Goal: Task Accomplishment & Management: Manage account settings

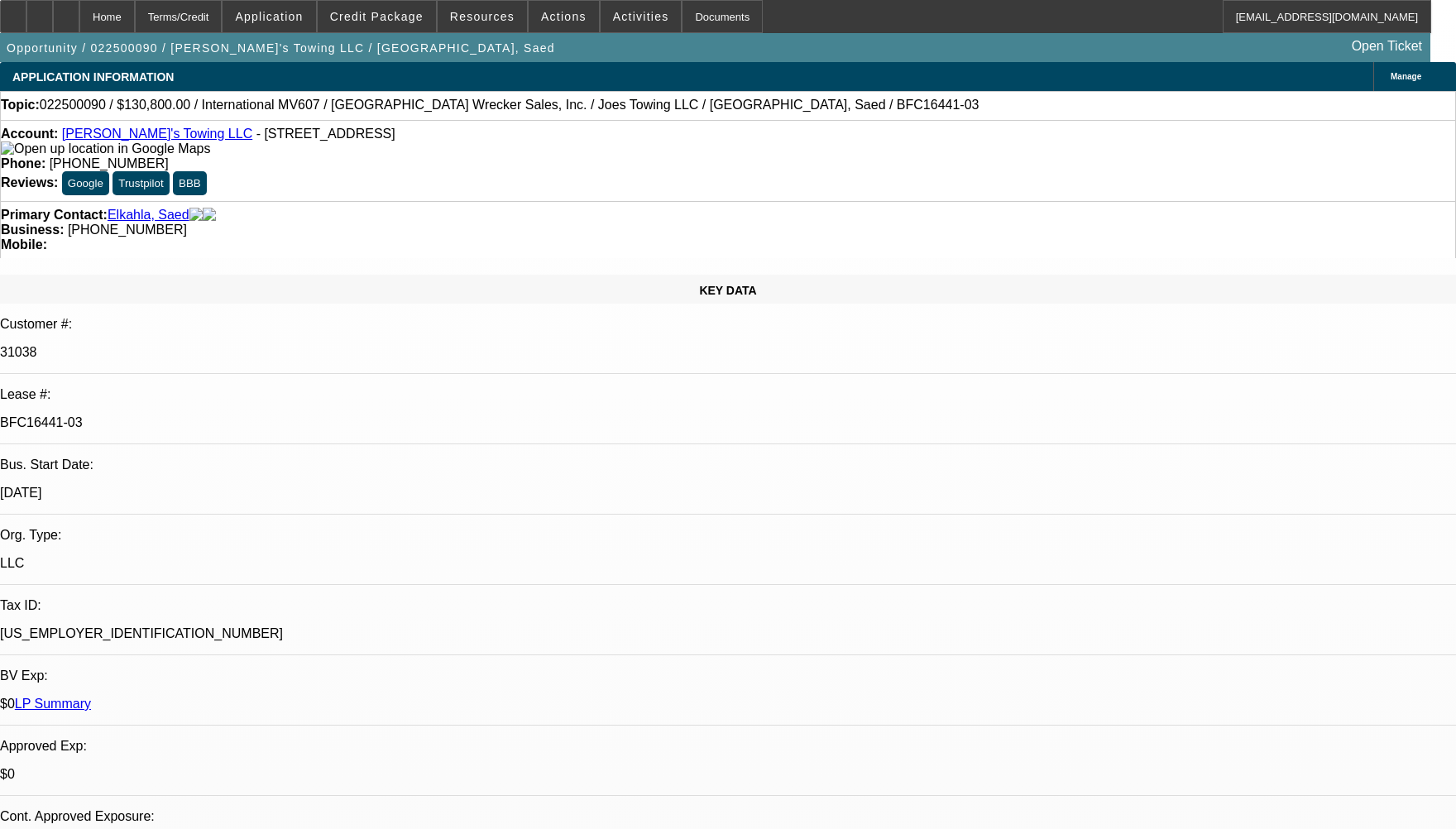
select select "0"
select select "6"
select select "0"
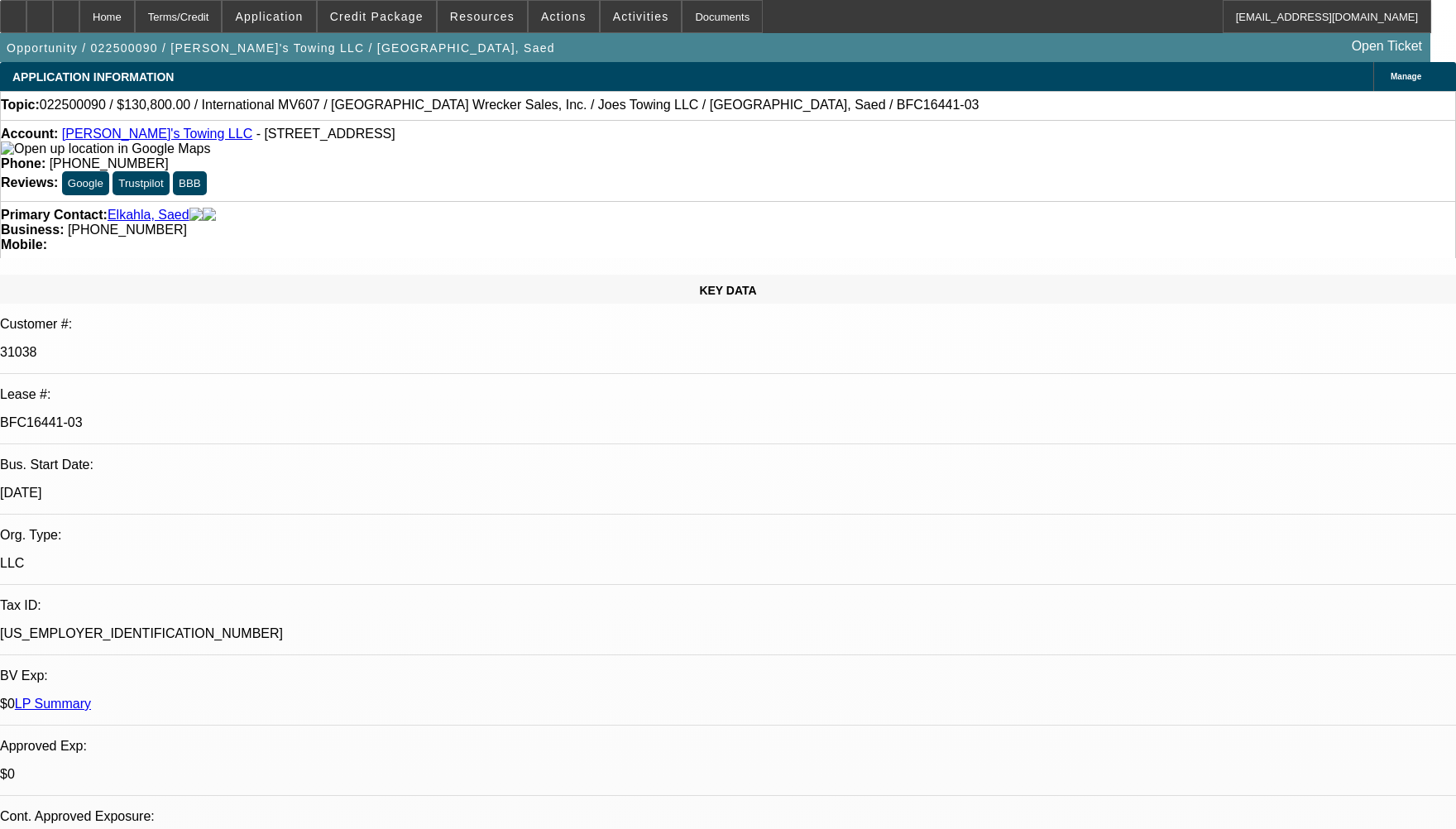
select select "0"
select select "6"
select select "0"
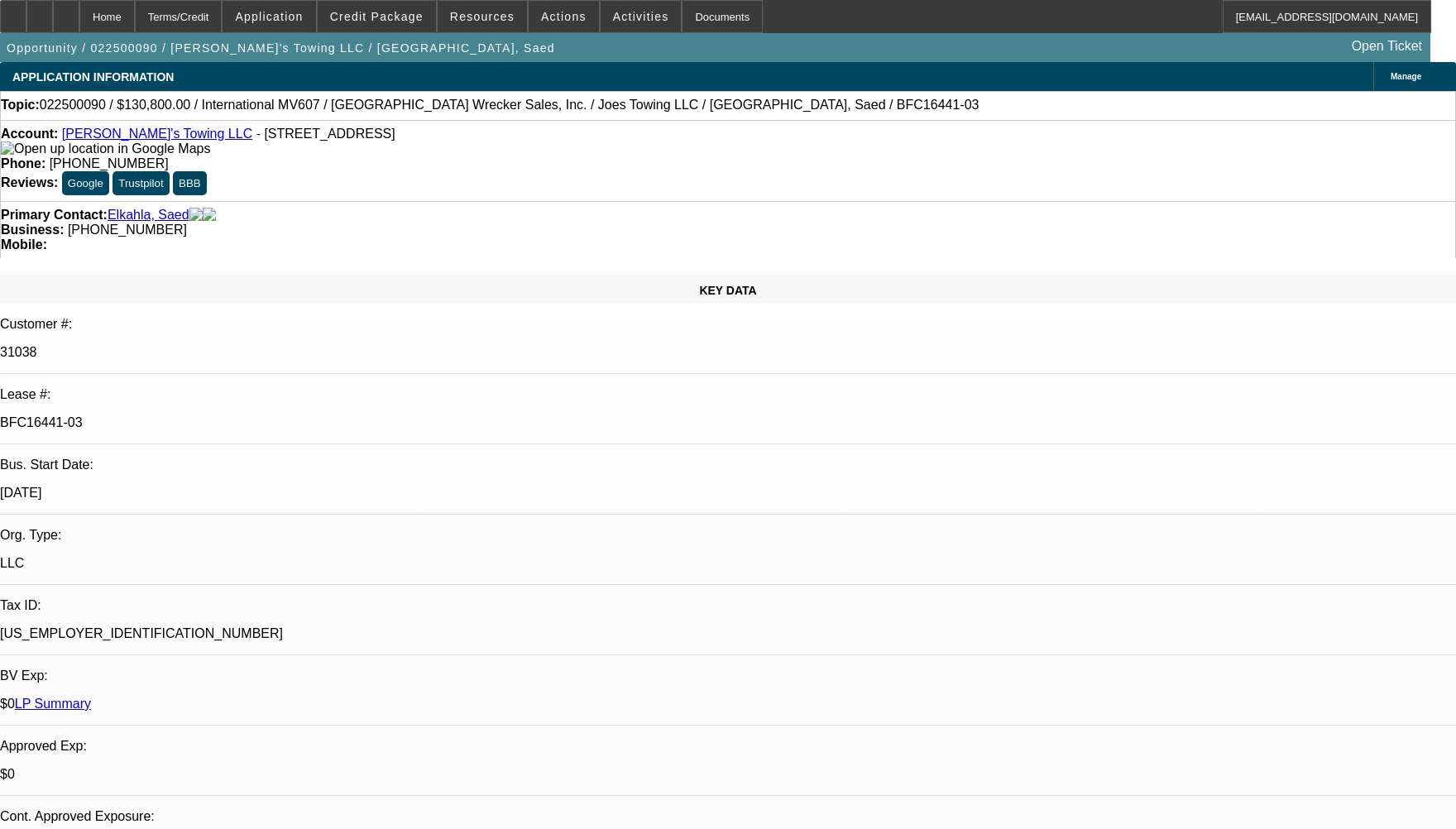
select select "2"
select select "0"
select select "6"
select select "0"
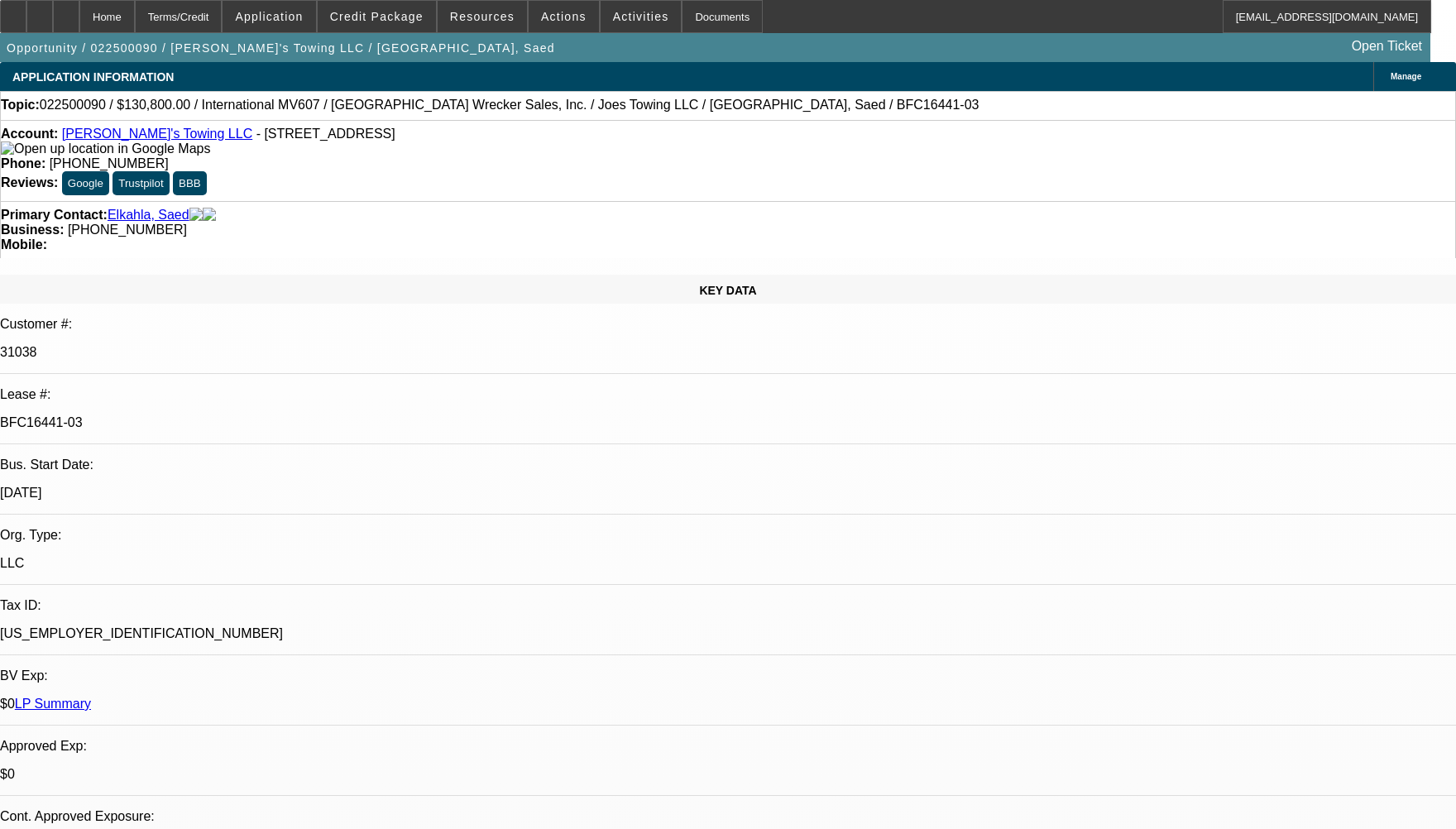
select select "2"
select select "0"
select select "6"
drag, startPoint x: 1291, startPoint y: 607, endPoint x: 1347, endPoint y: 783, distance: 184.7
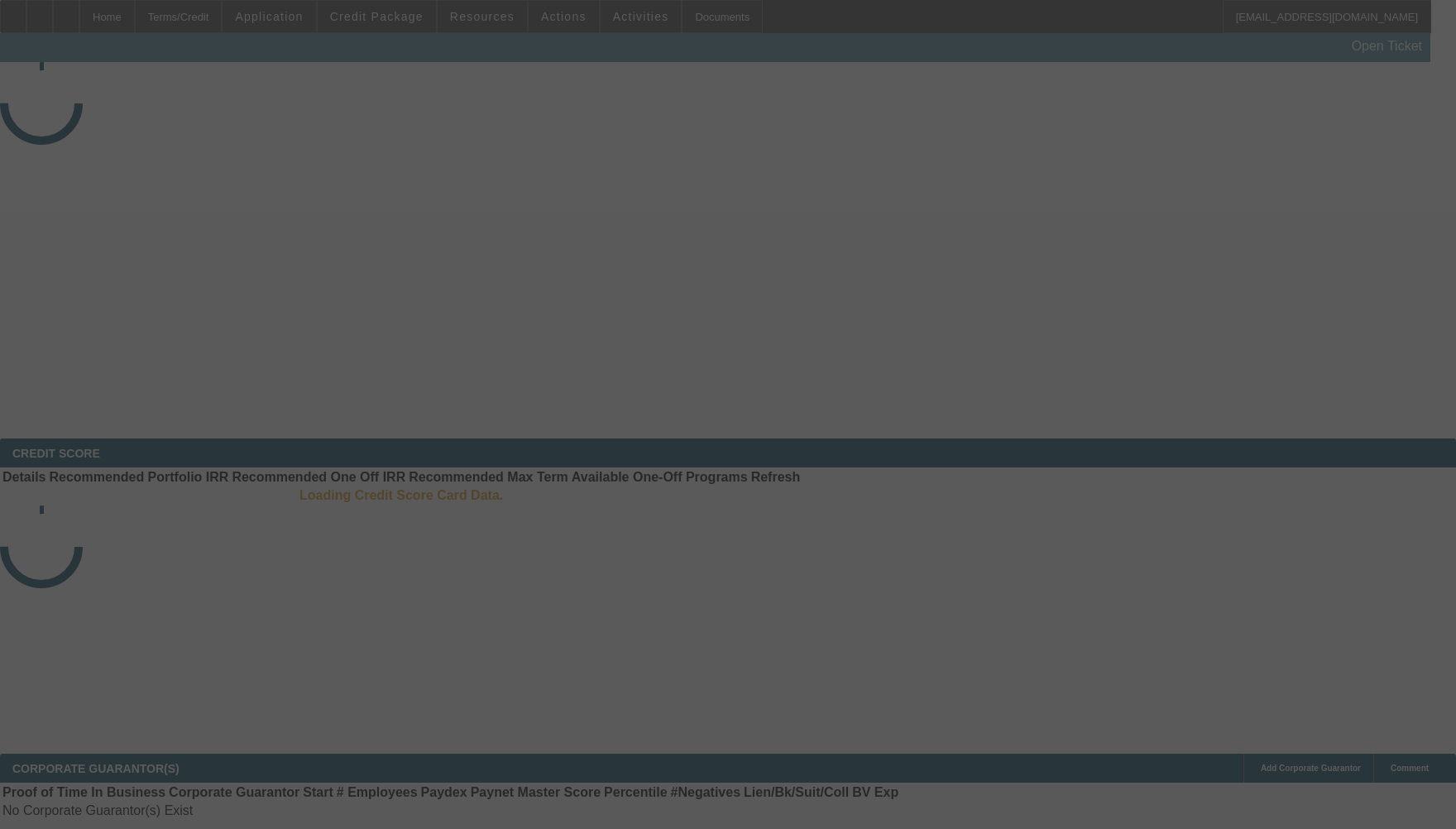
click at [671, 572] on div at bounding box center [728, 414] width 1456 height 829
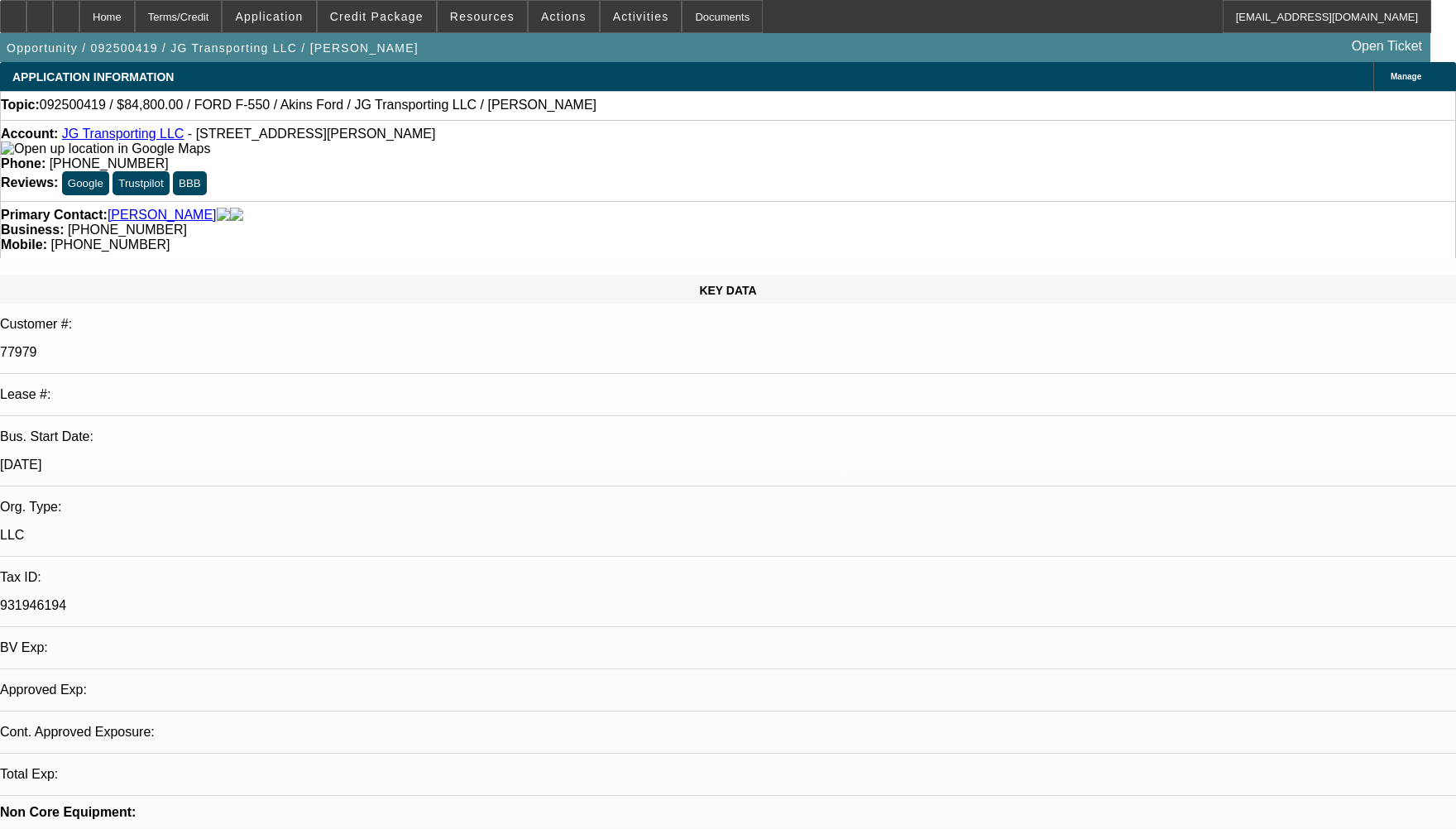
select select "0"
select select "2"
select select "0.1"
select select "1"
select select "2"
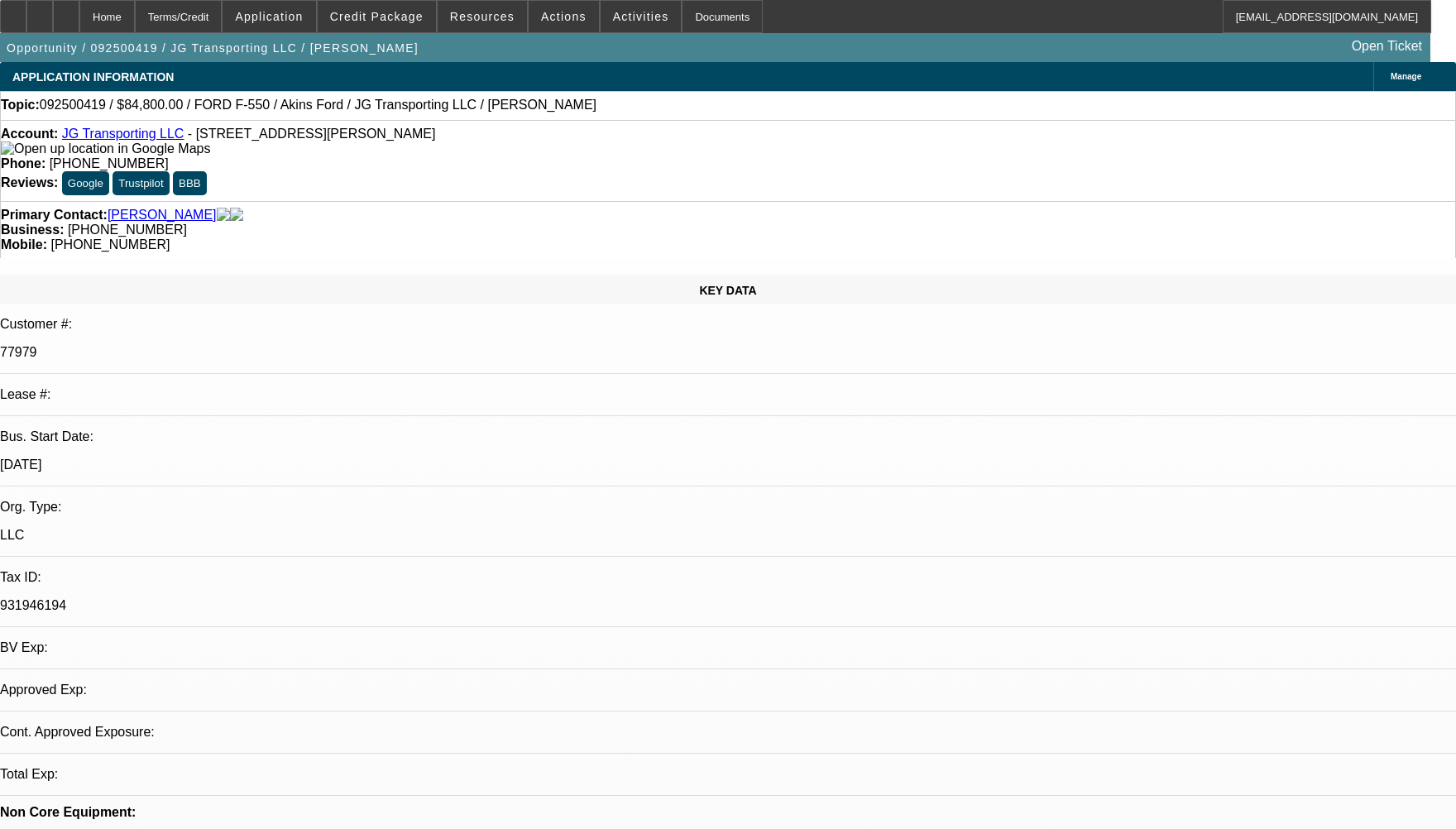
select select "4"
